Goal: Task Accomplishment & Management: Complete application form

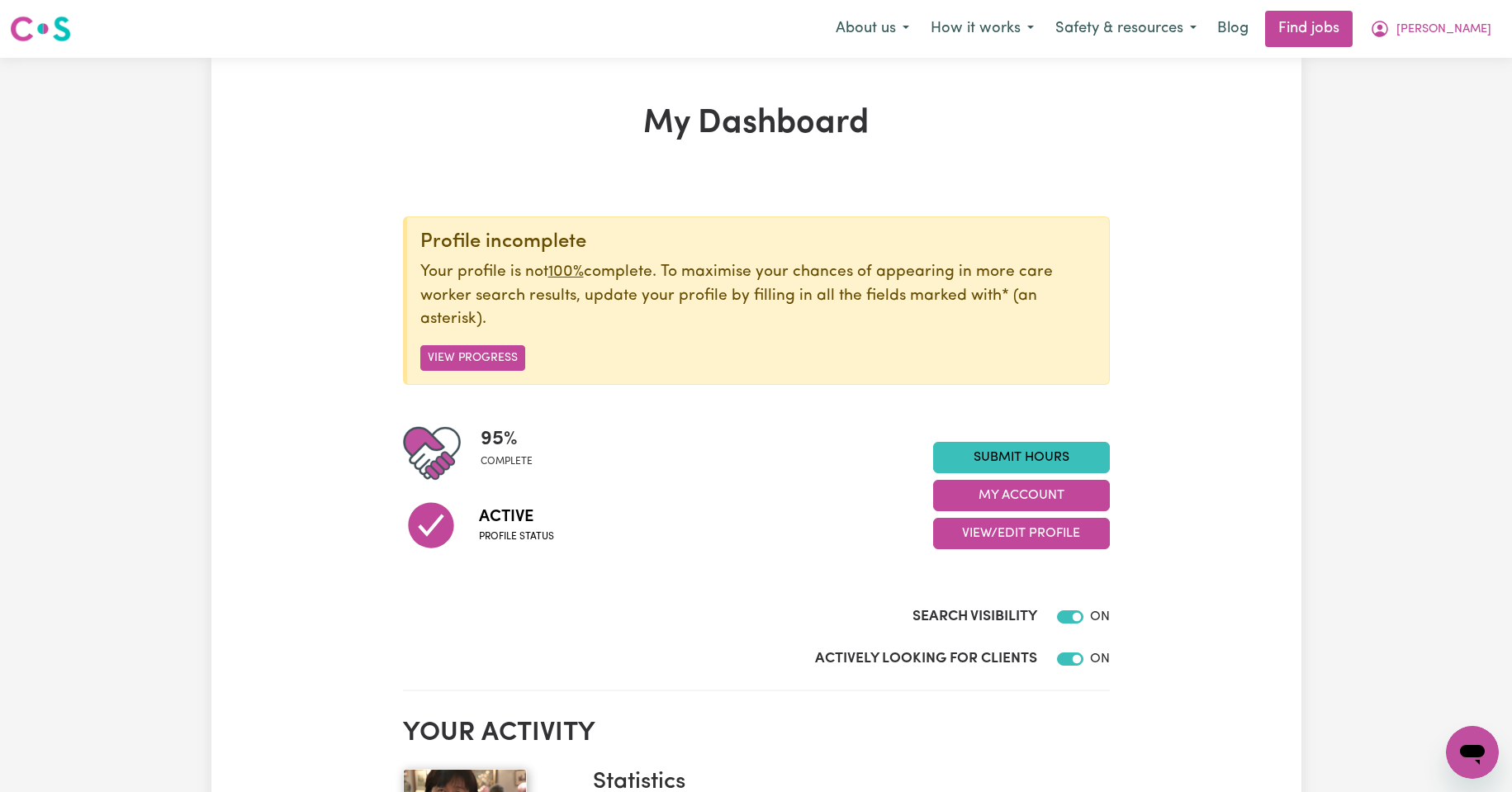
click at [1037, 455] on link "Submit Hours" at bounding box center [1020, 457] width 177 height 32
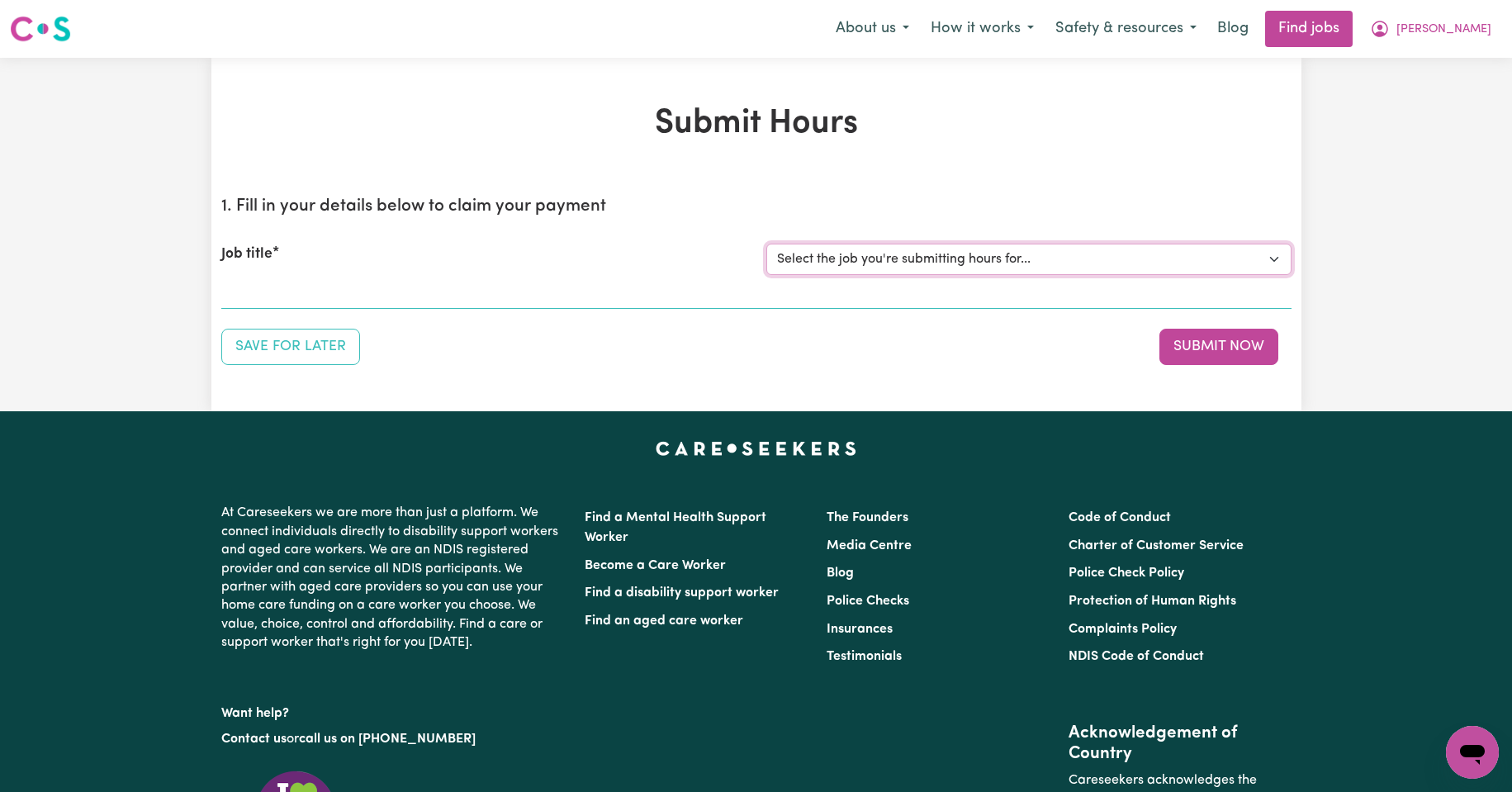
click at [1272, 261] on select "Select the job you're submitting hours for... [Kishore Hands Of Care] Support W…" at bounding box center [1028, 259] width 525 height 32
select select "13898"
click at [766, 244] on select "Select the job you're submitting hours for... [Kishore Hands Of Care] Support W…" at bounding box center [1028, 259] width 525 height 32
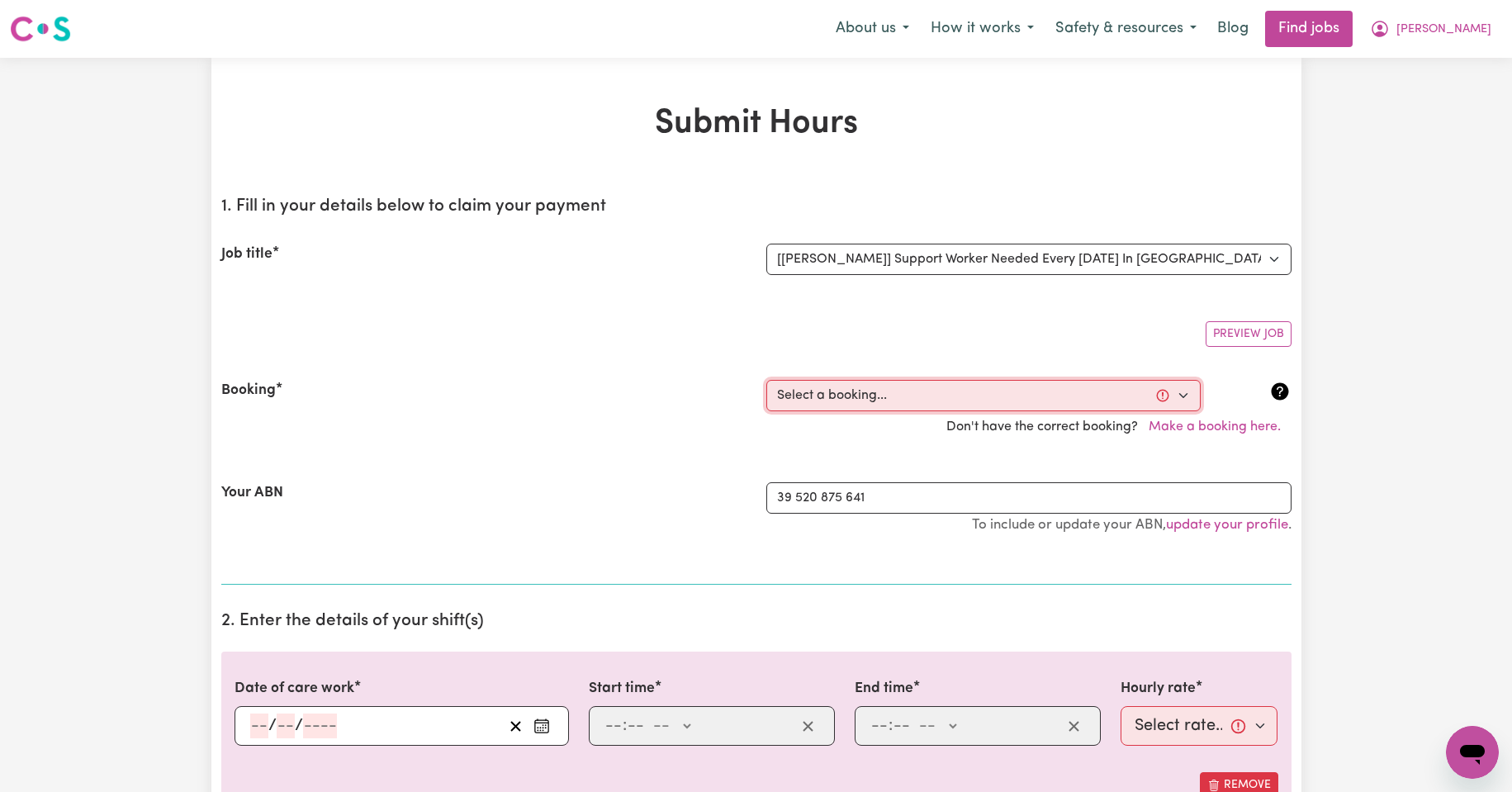
click at [1179, 393] on select "Select a booking... [DATE] 11:30am to 02:00pm (RECURRING) [DATE] 11:30am to 02:…" at bounding box center [983, 395] width 434 height 32
select select "354214"
click at [766, 380] on select "Select a booking... [DATE] 11:30am to 02:00pm (RECURRING) [DATE] 11:30am to 02:…" at bounding box center [983, 395] width 434 height 32
type input "[DATE]"
type input "7"
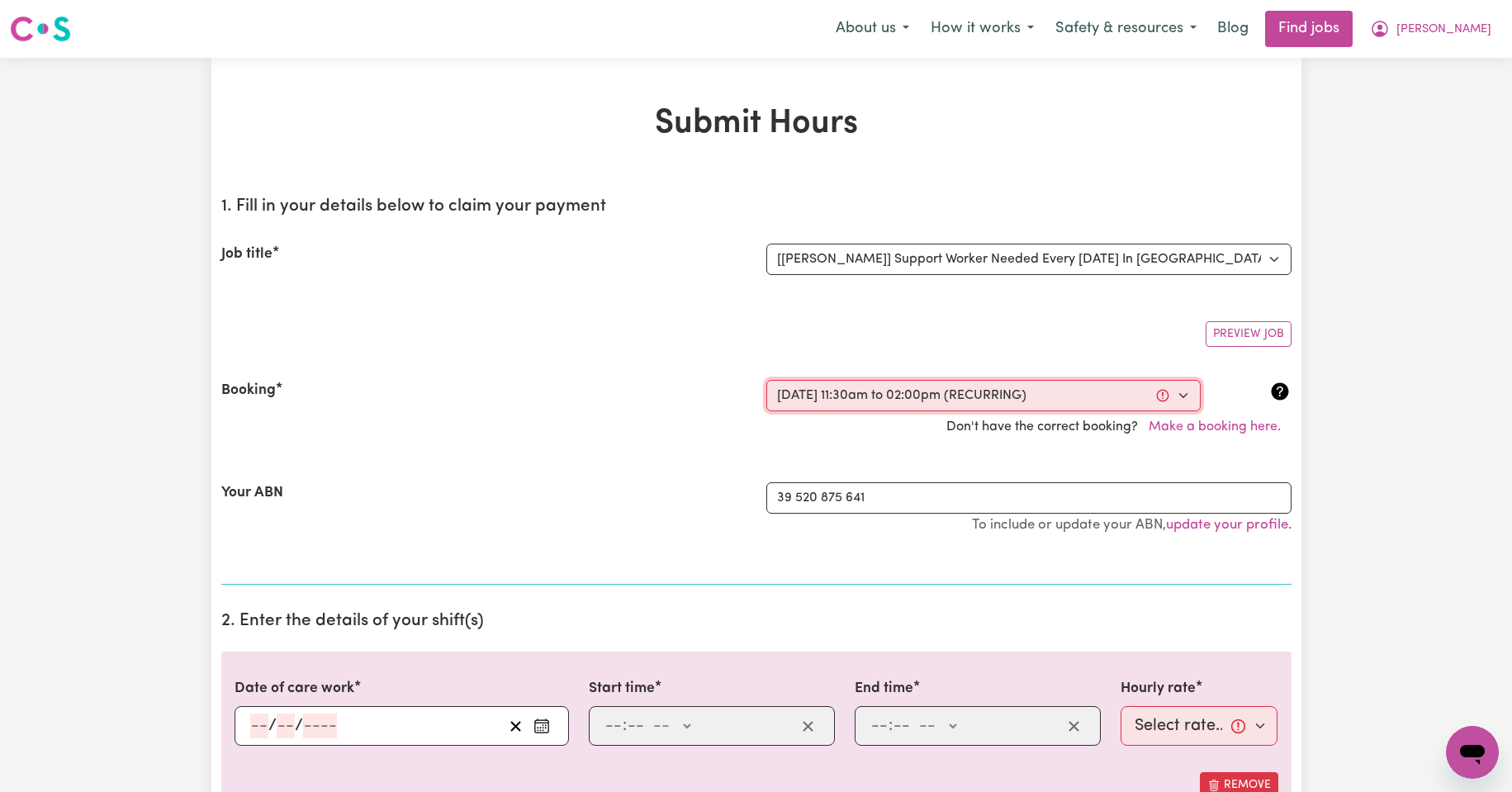
type input "10"
type input "2025"
type input "11:30"
type input "11"
type input "30"
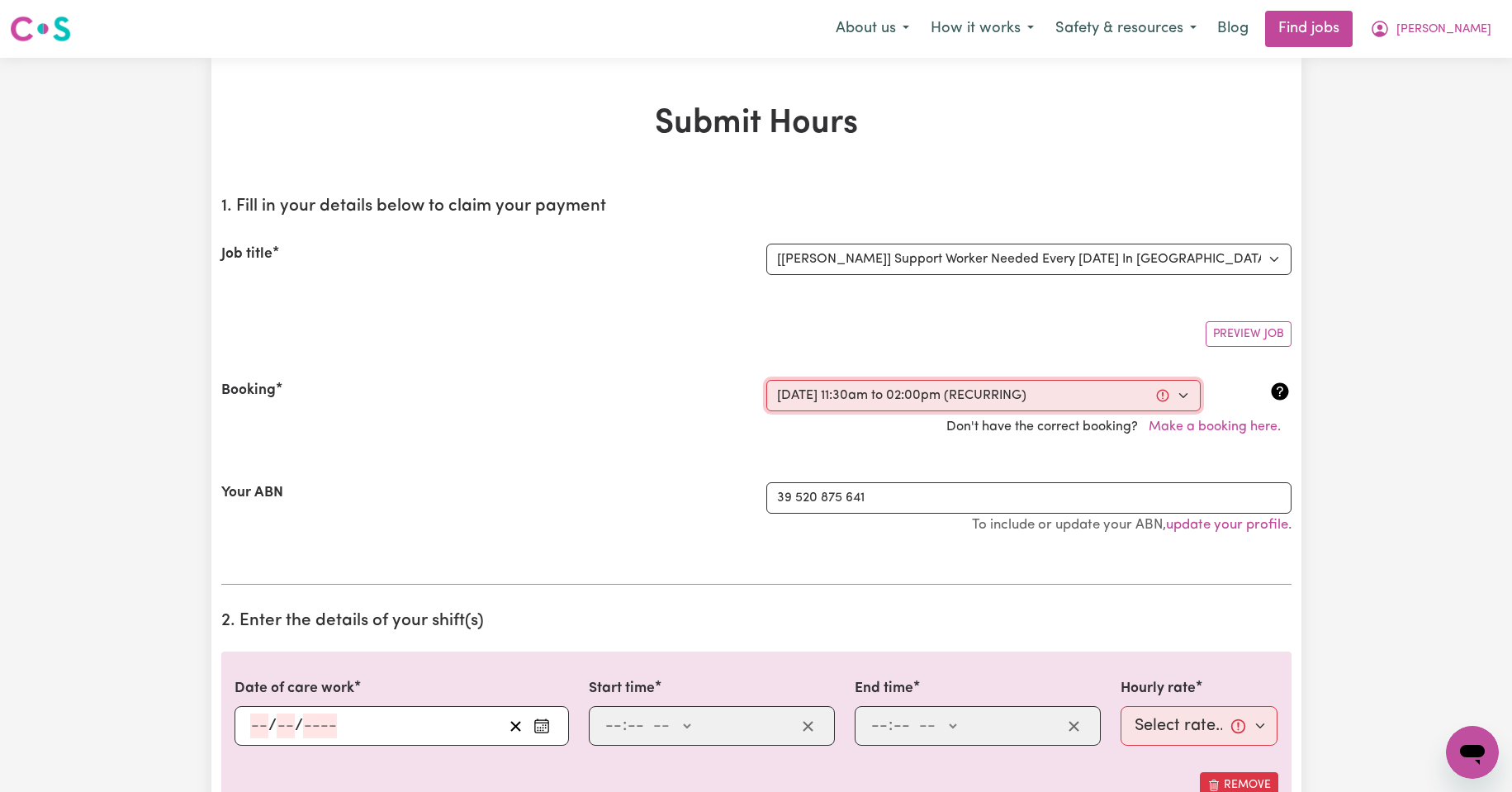
select select "am"
type input "14:00"
type input "2"
type input "0"
select select "pm"
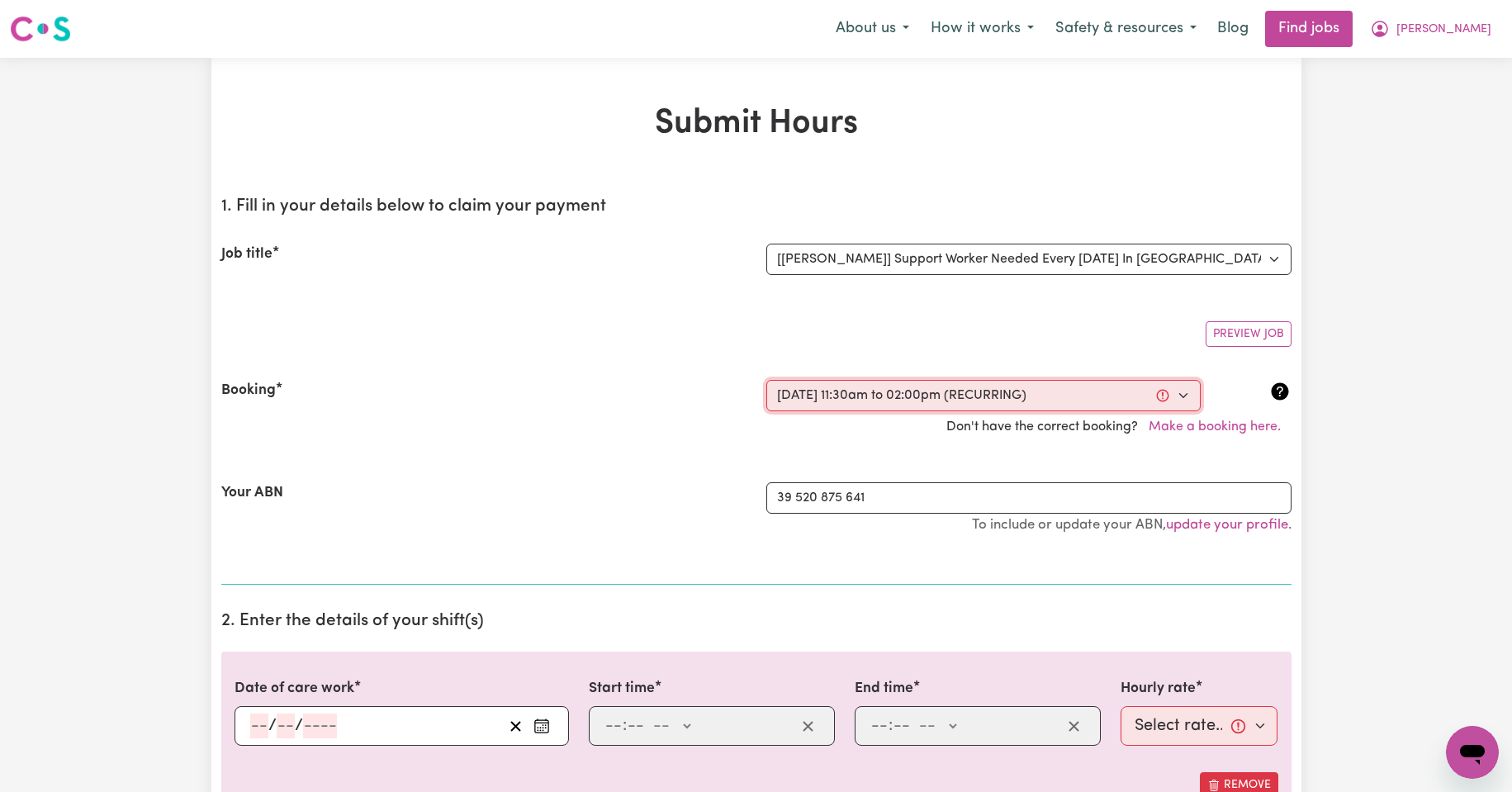
select select "44-Weekday"
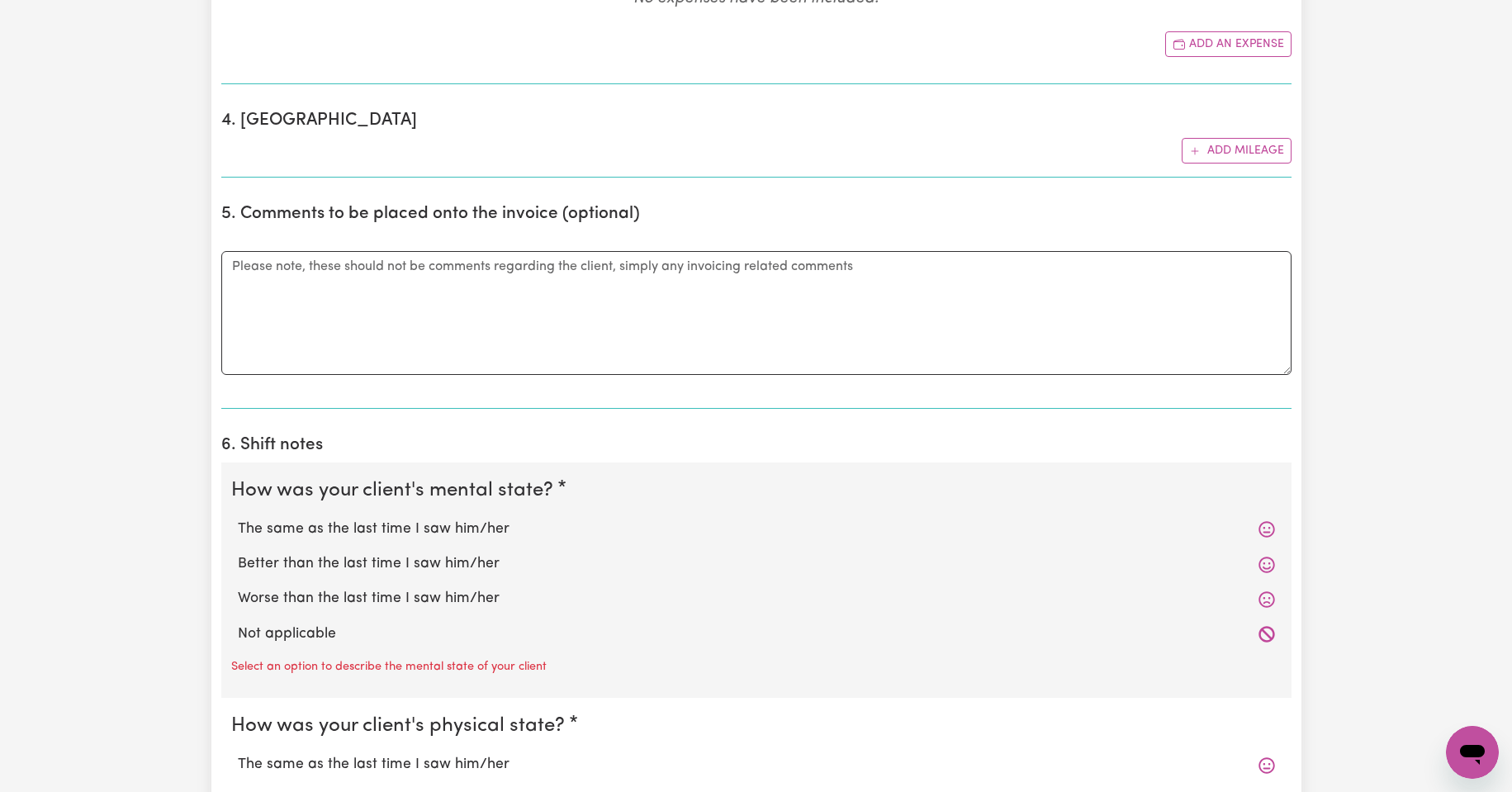
scroll to position [1018, 0]
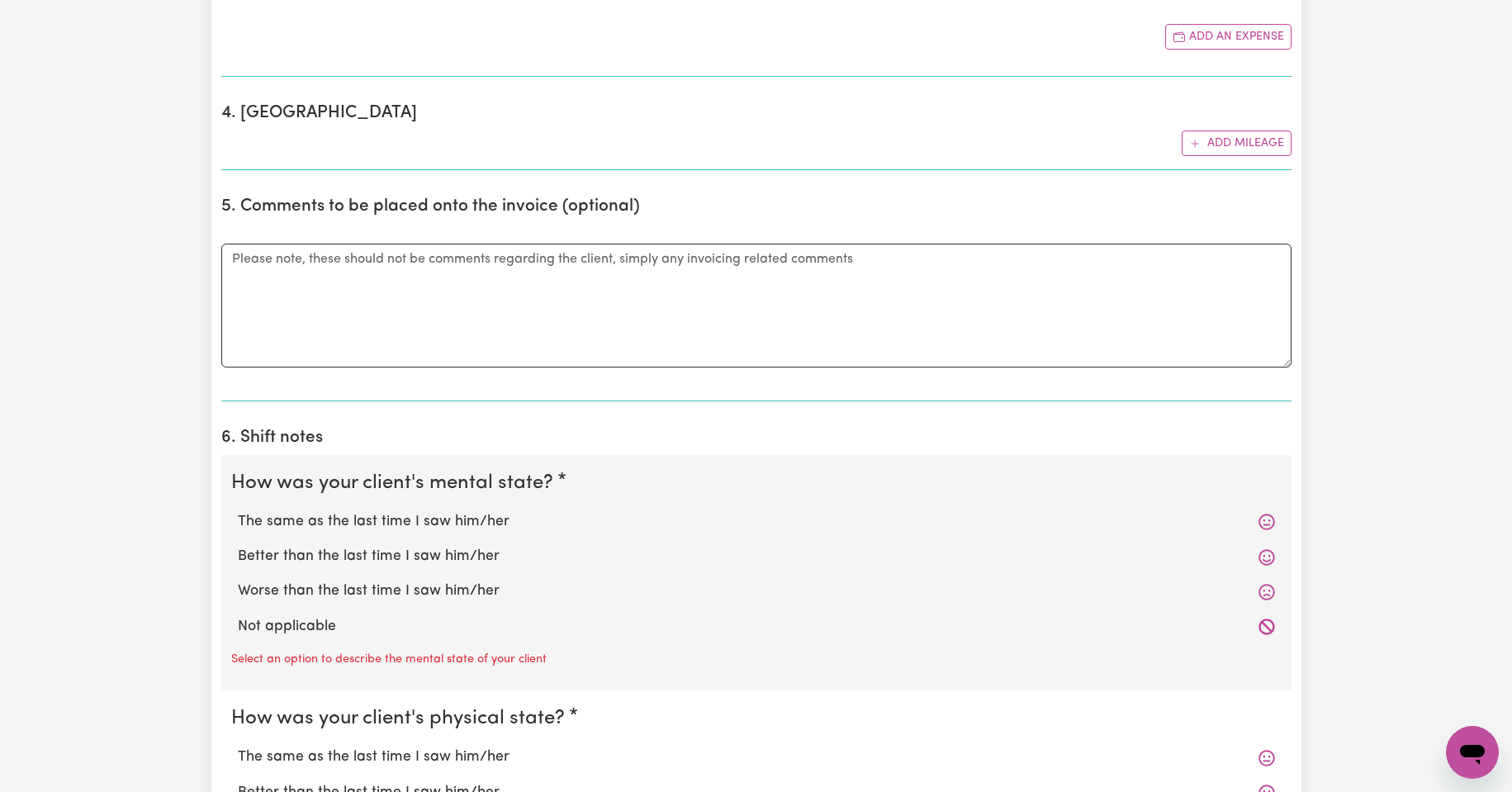
click at [410, 526] on label "The same as the last time I saw him/her" at bounding box center [756, 521] width 1037 height 21
click at [238, 511] on input "The same as the last time I saw him/her" at bounding box center [237, 510] width 1 height 1
radio input "true"
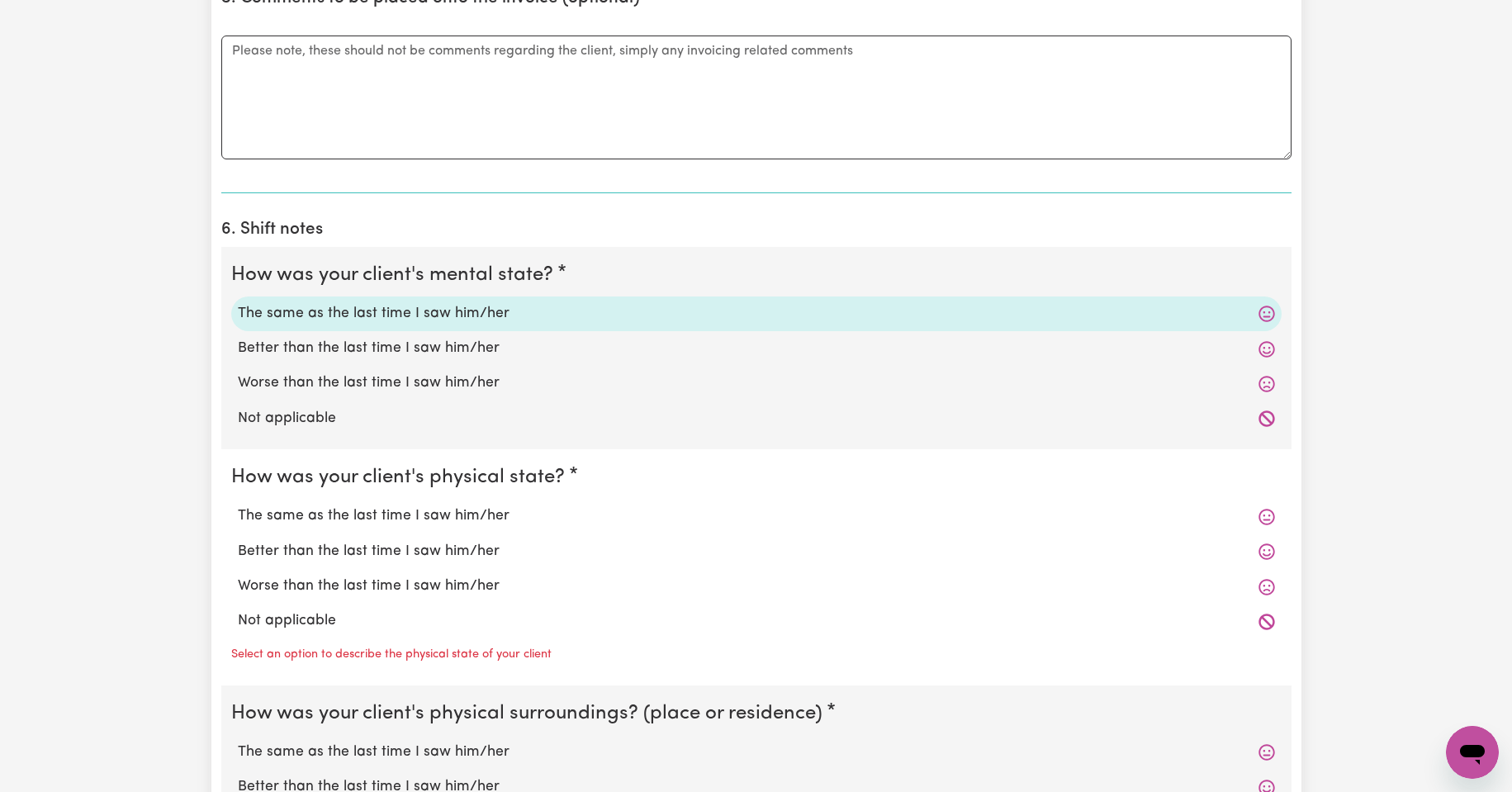
scroll to position [1239, 0]
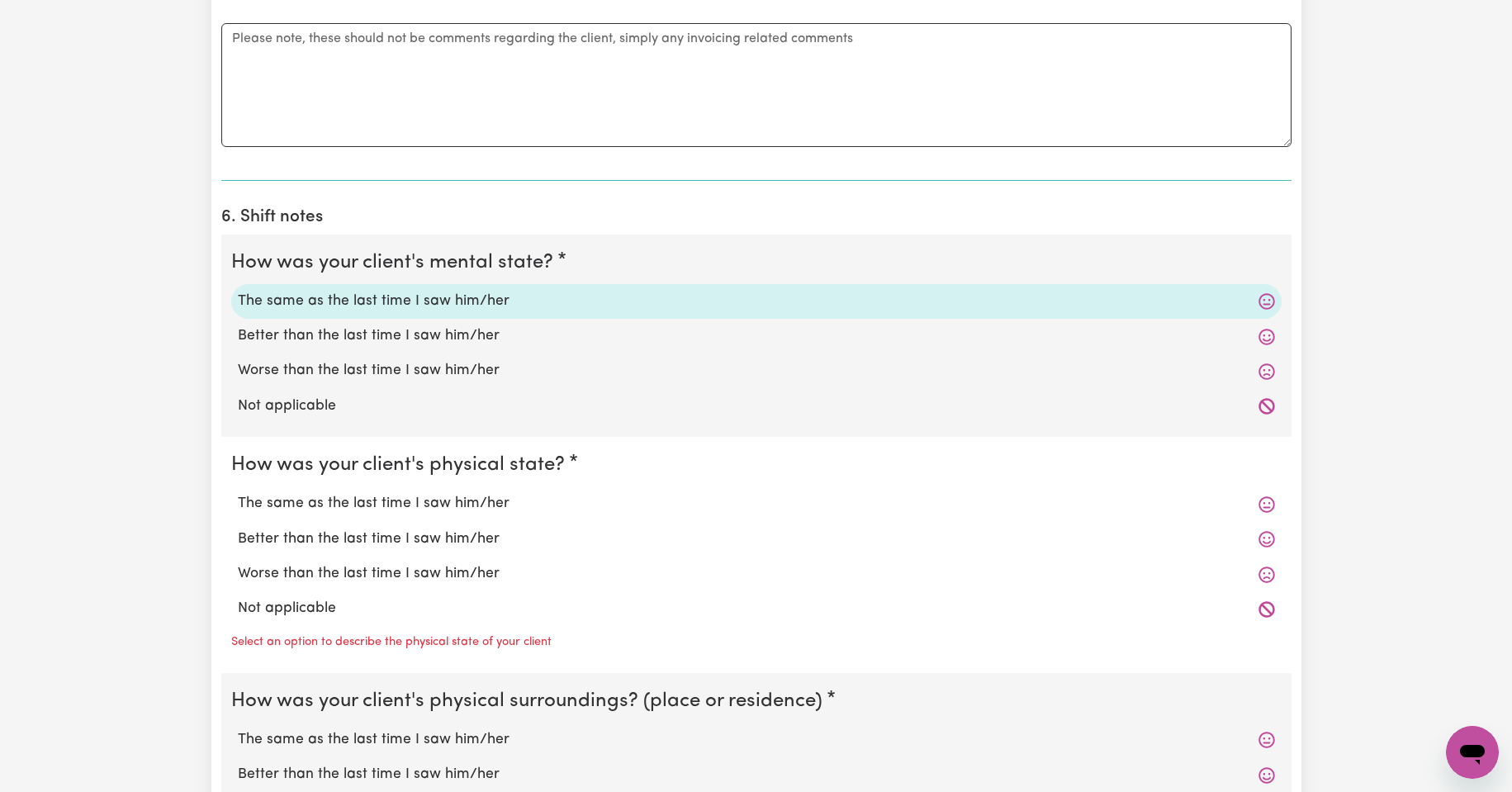
click at [367, 506] on label "The same as the last time I saw him/her" at bounding box center [756, 503] width 1037 height 21
click at [238, 493] on input "The same as the last time I saw him/her" at bounding box center [237, 492] width 1 height 1
radio input "true"
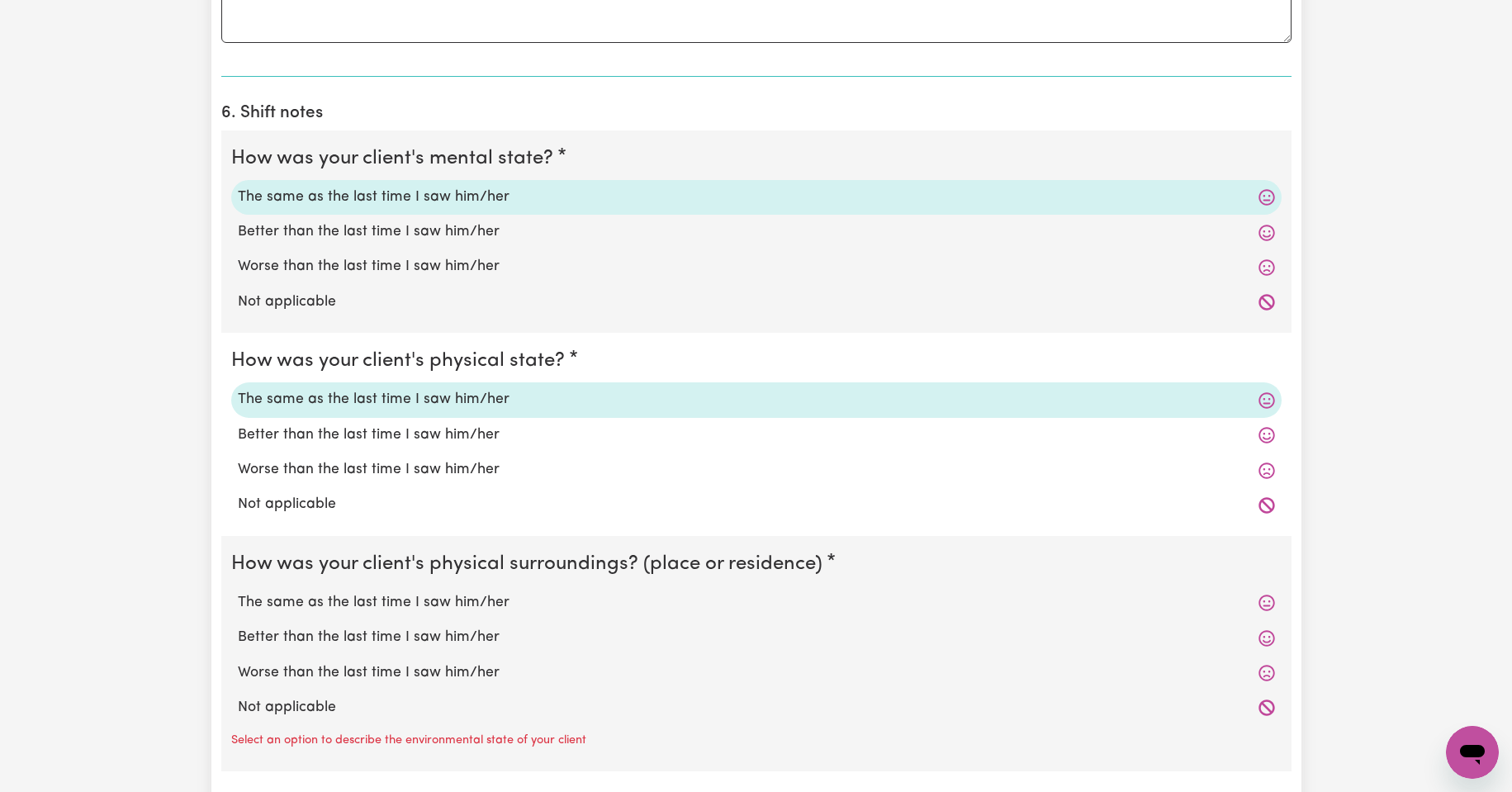
scroll to position [1349, 0]
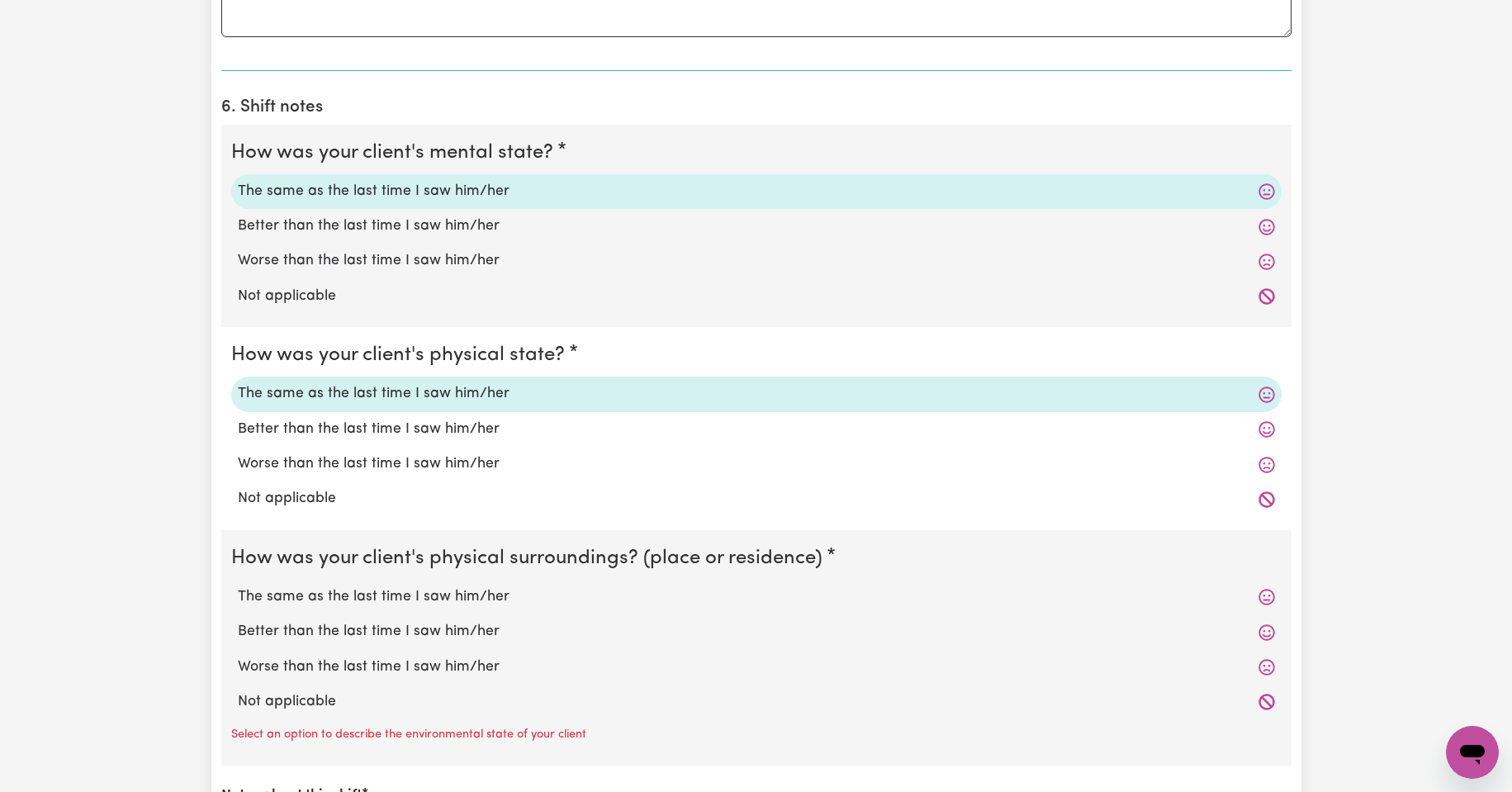
click at [407, 591] on label "The same as the last time I saw him/her" at bounding box center [756, 597] width 1037 height 21
click at [238, 586] on input "The same as the last time I saw him/her" at bounding box center [237, 585] width 1 height 1
radio input "true"
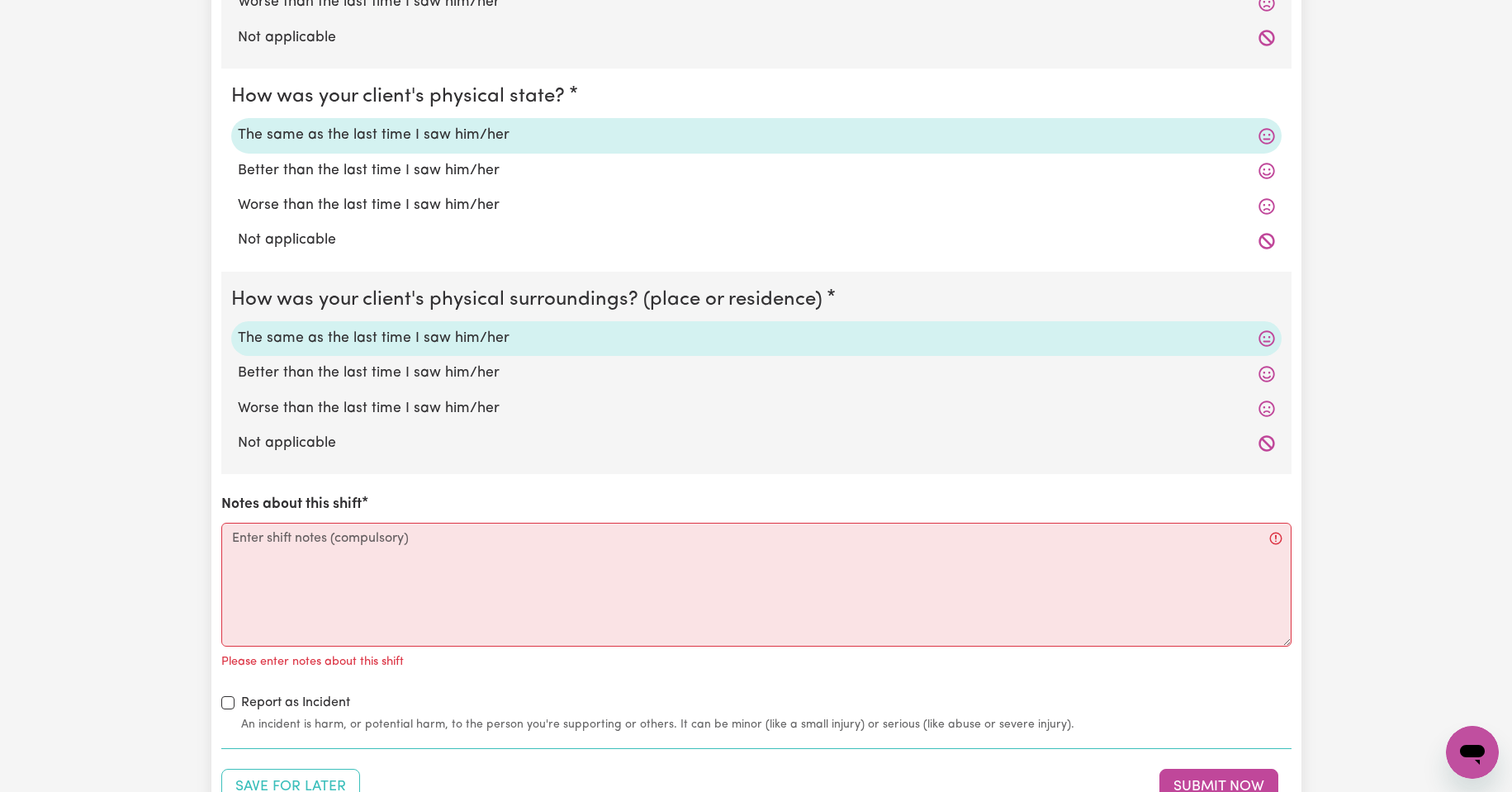
scroll to position [1624, 0]
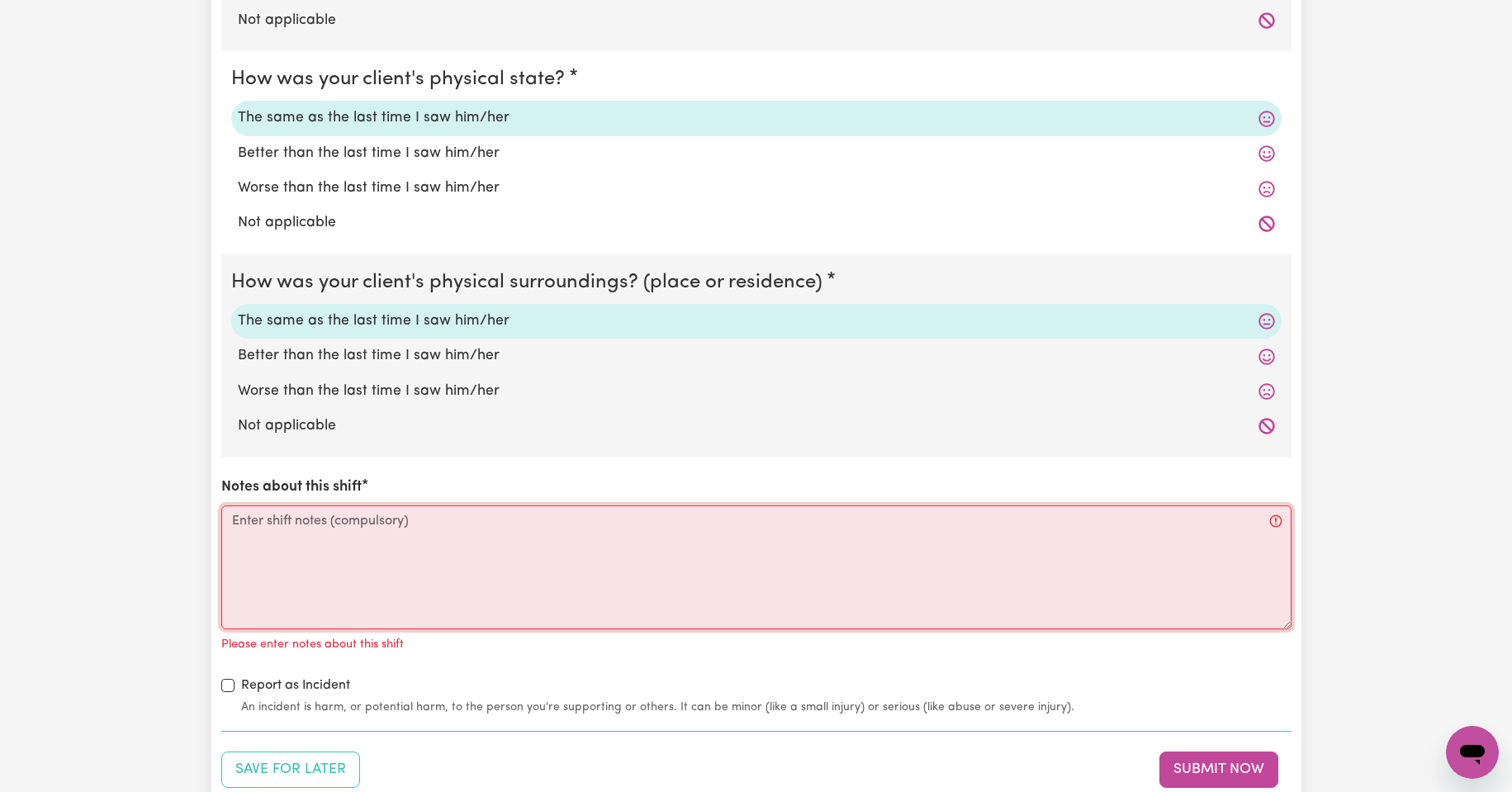
click at [312, 540] on textarea "Notes about this shift" at bounding box center [756, 566] width 1070 height 123
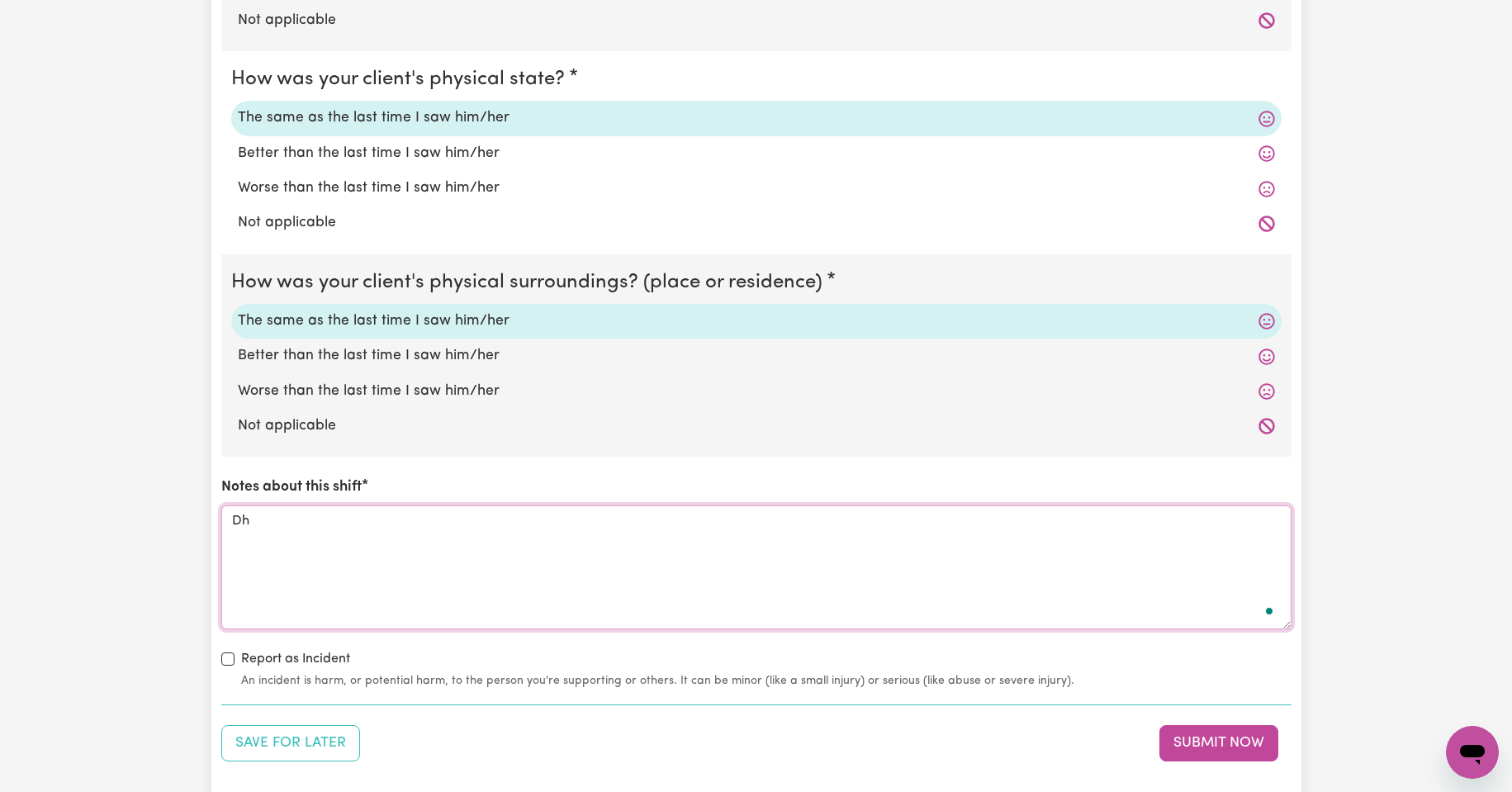
type textarea "D"
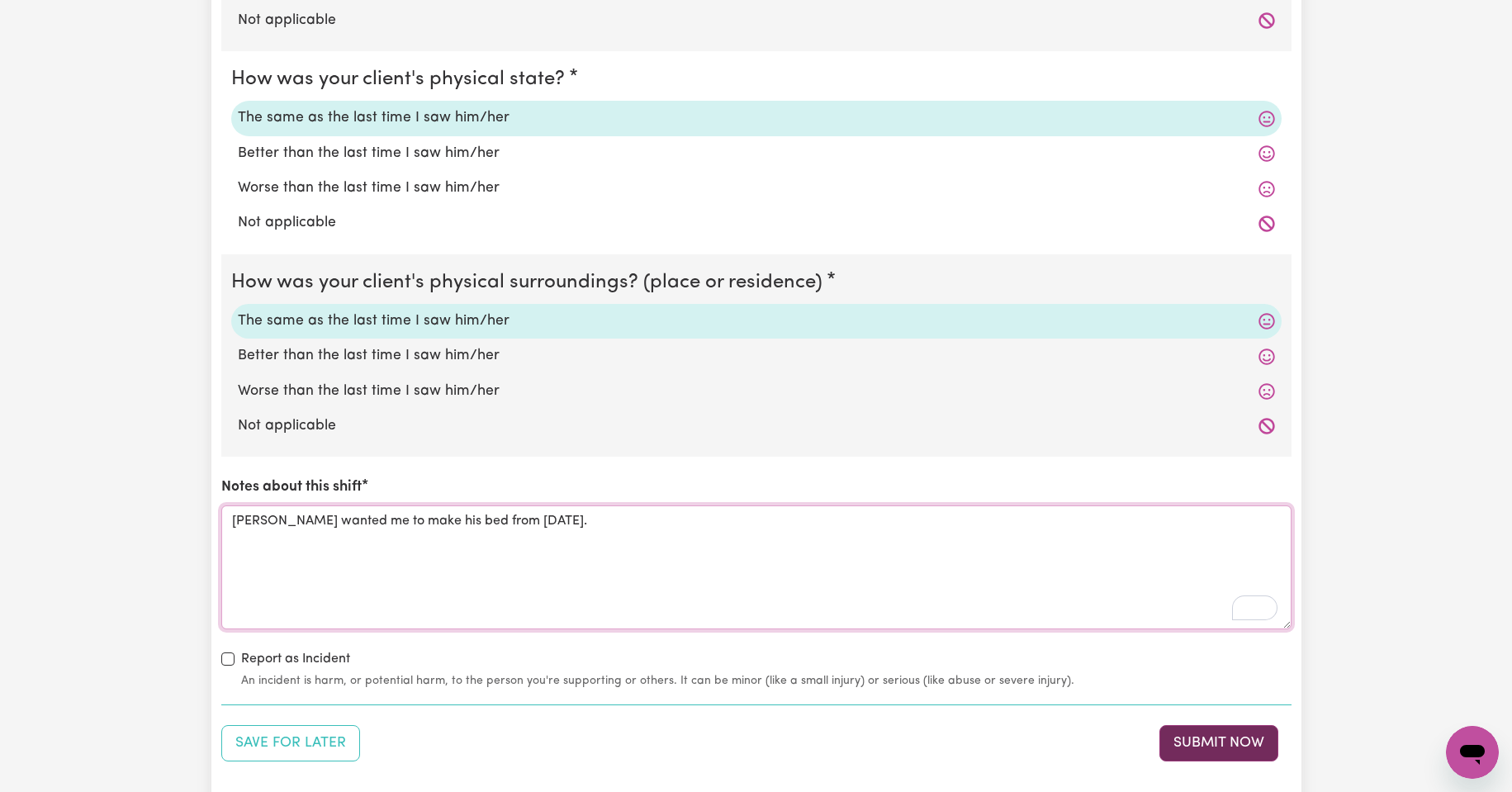
type textarea "[PERSON_NAME] wanted me to make his bed from [DATE]."
click at [1220, 744] on button "Submit Now" at bounding box center [1218, 743] width 119 height 36
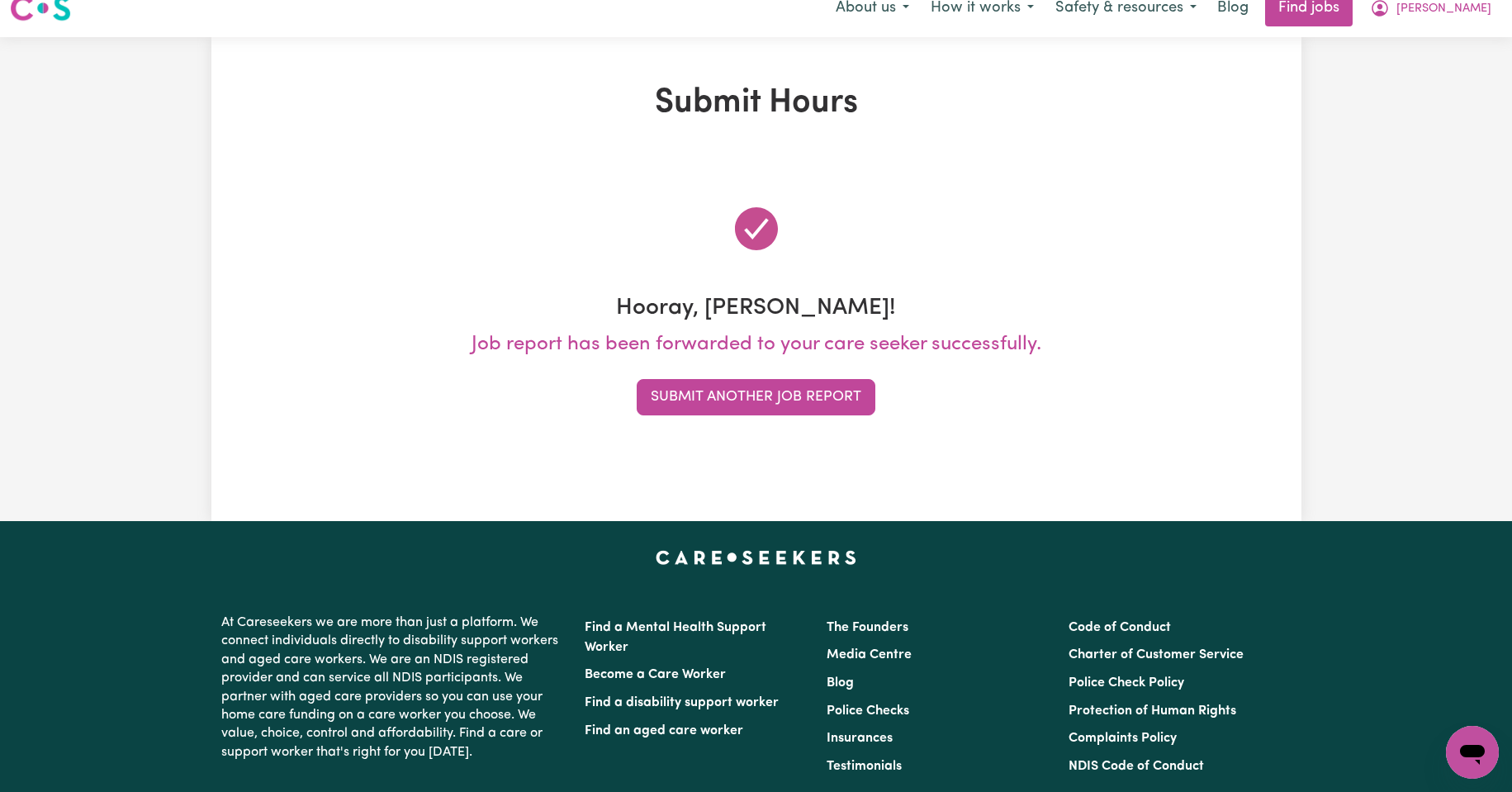
scroll to position [0, 0]
